Goal: Navigation & Orientation: Find specific page/section

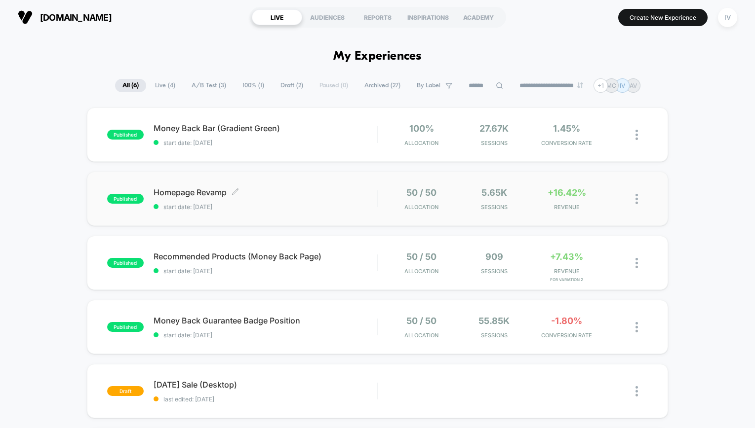
click at [270, 192] on span "Homepage Revamp Click to edit experience details" at bounding box center [266, 193] width 224 height 10
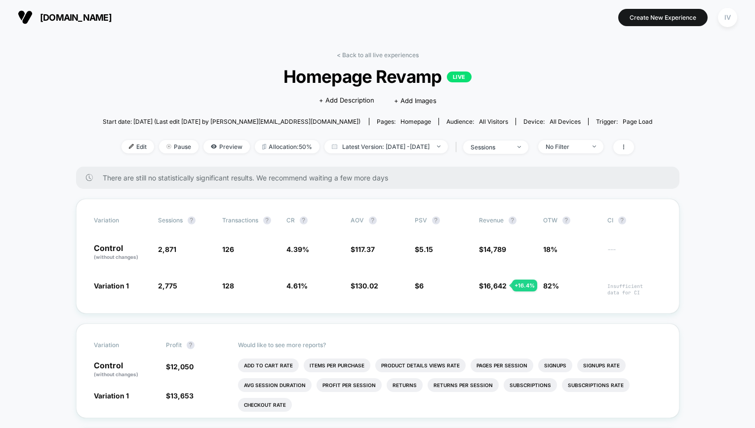
click at [633, 150] on span at bounding box center [623, 147] width 21 height 14
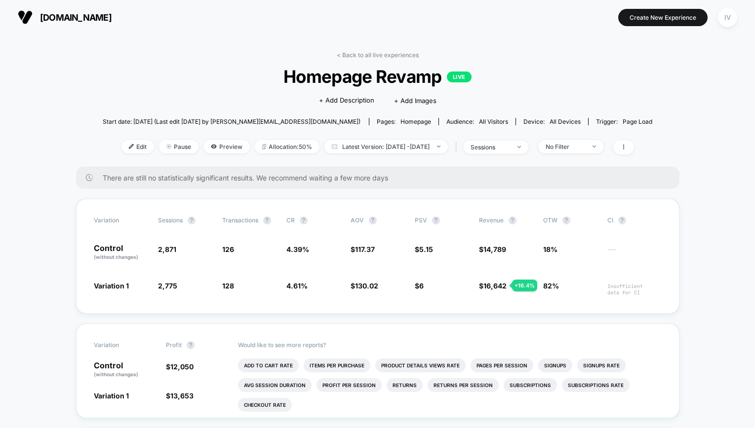
click at [157, 86] on span "Homepage Revamp LIVE" at bounding box center [377, 76] width 495 height 21
click at [226, 74] on span "Homepage Revamp LIVE" at bounding box center [377, 76] width 495 height 21
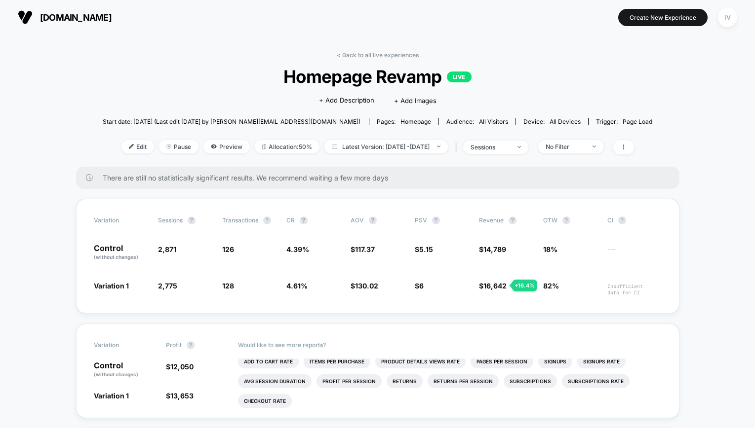
click at [190, 58] on div "< Back to all live experiences Homepage Revamp LIVE Click to edit experience de…" at bounding box center [378, 108] width 550 height 115
click at [221, 80] on span "Homepage Revamp LIVE" at bounding box center [377, 76] width 495 height 21
